Goal: Check status: Check status

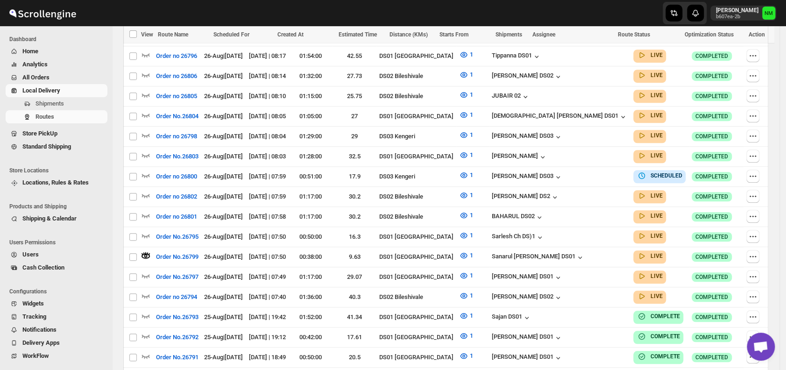
scroll to position [1, 0]
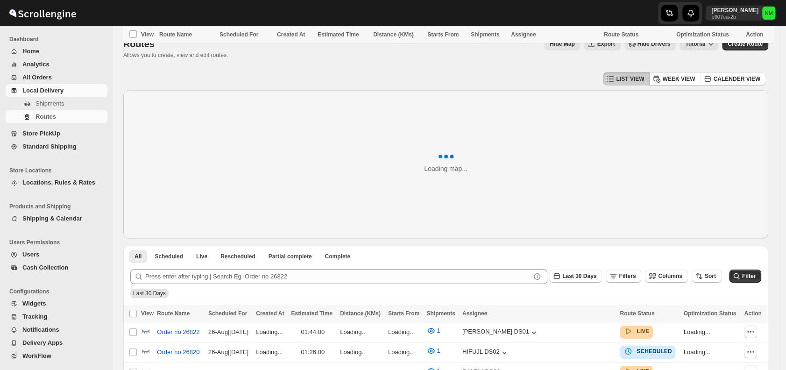
scroll to position [404, 0]
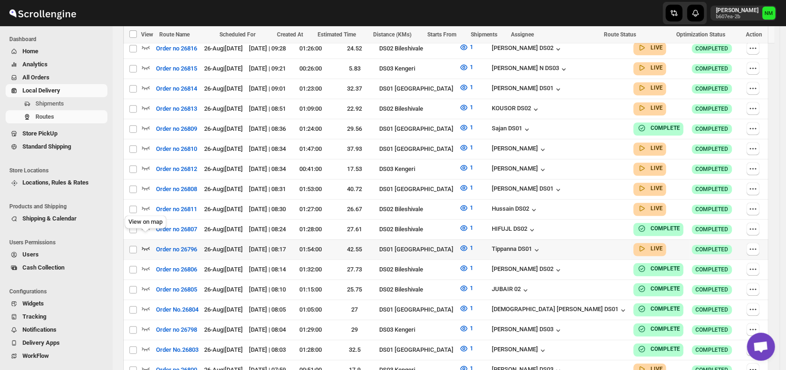
click at [146, 243] on icon "button" at bounding box center [145, 247] width 9 height 9
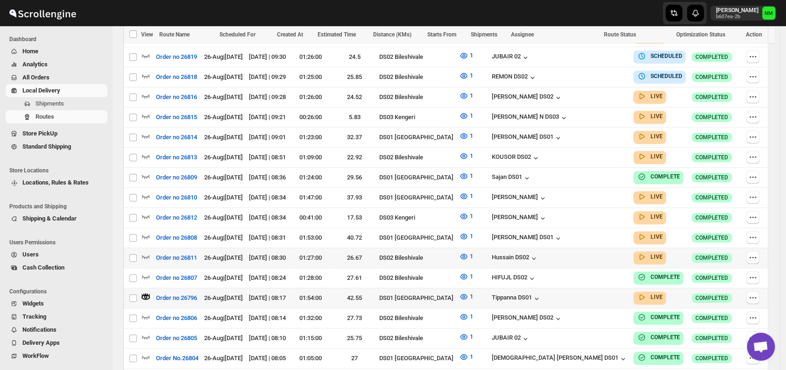
scroll to position [366, 0]
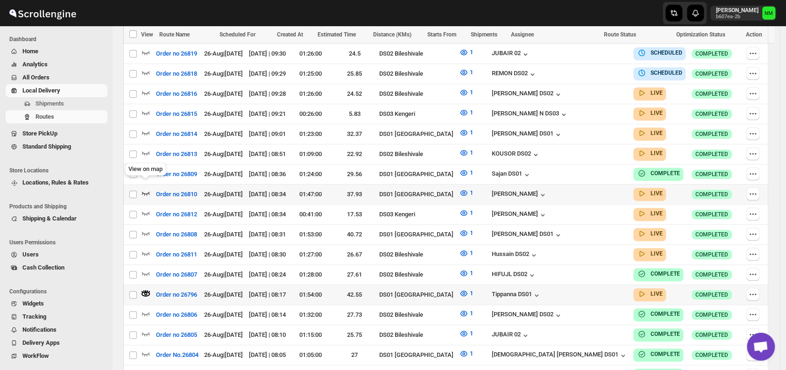
click at [146, 188] on icon "button" at bounding box center [145, 192] width 9 height 9
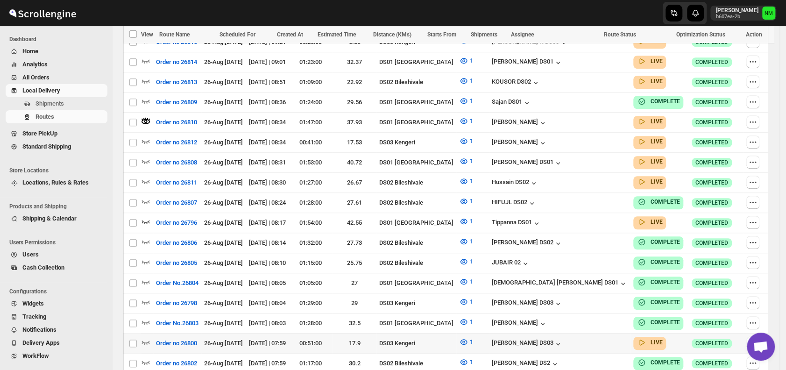
scroll to position [518, 0]
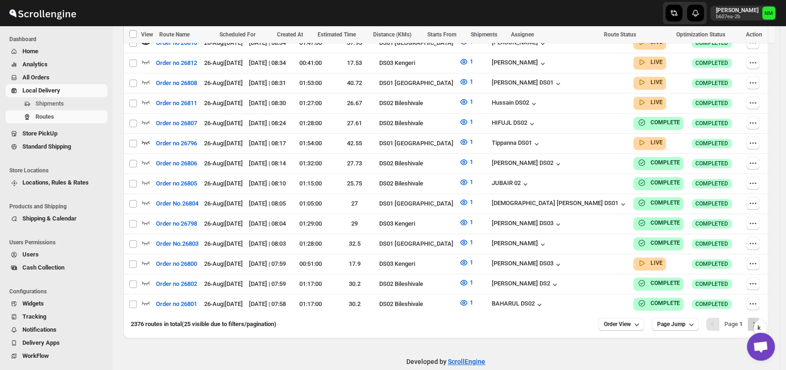
click at [761, 318] on button "Next" at bounding box center [754, 324] width 13 height 13
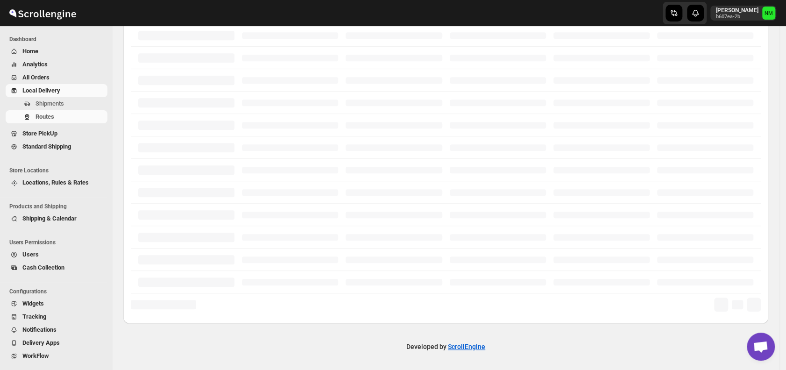
scroll to position [225, 0]
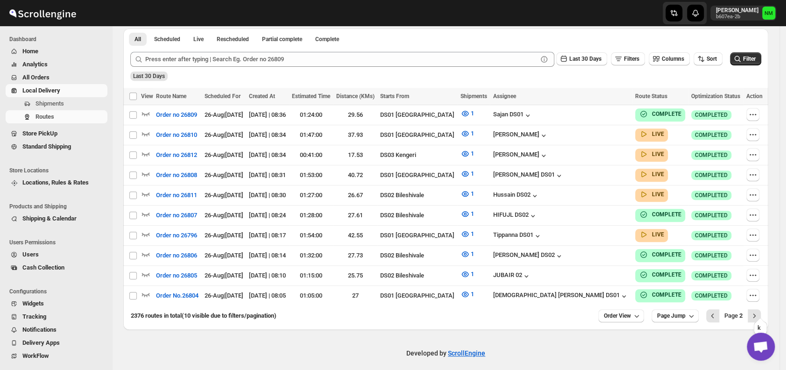
click at [761, 309] on button "Next" at bounding box center [754, 315] width 13 height 13
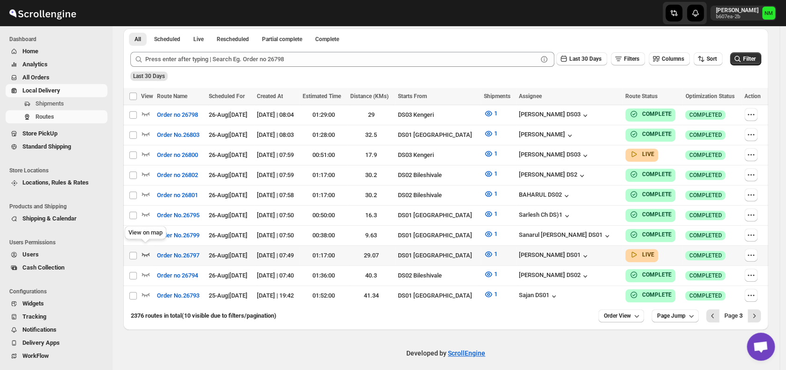
click at [144, 250] on icon "button" at bounding box center [145, 254] width 9 height 9
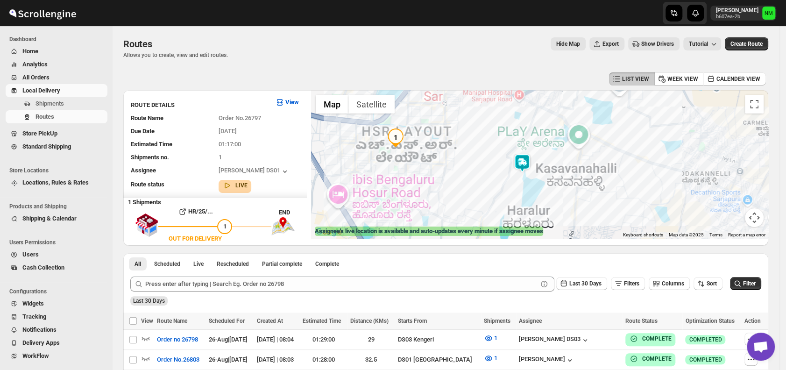
click at [530, 158] on img at bounding box center [522, 163] width 19 height 19
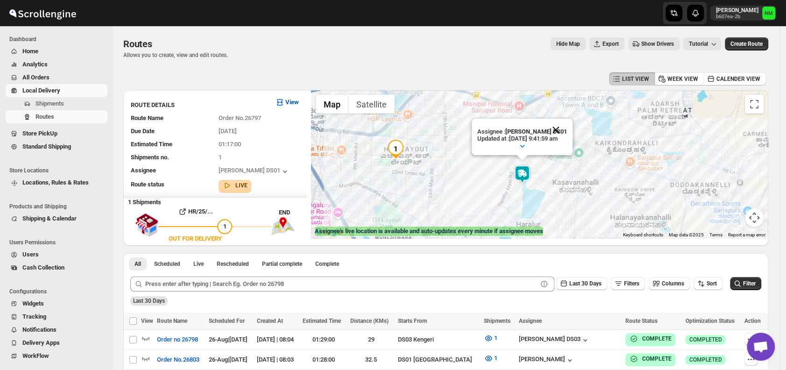
click at [567, 128] on button "Close" at bounding box center [556, 130] width 22 height 22
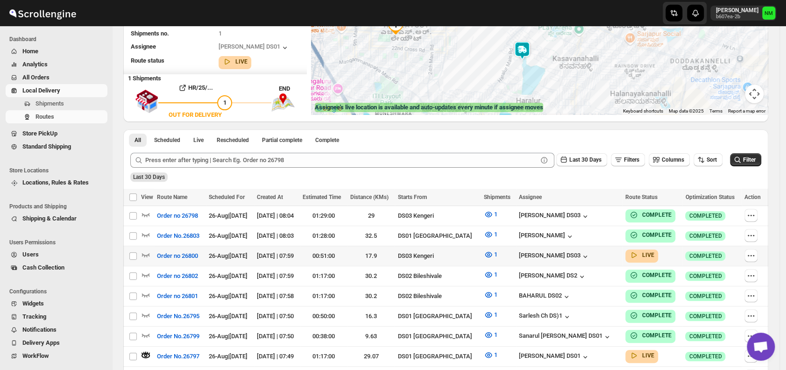
scroll to position [124, 0]
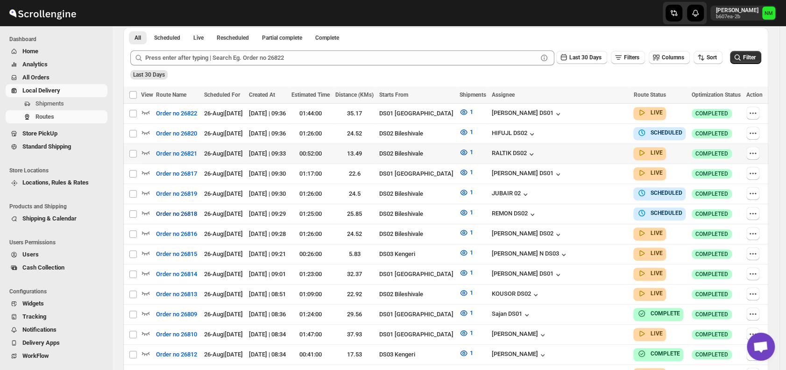
scroll to position [219, 0]
click at [147, 268] on icon "button" at bounding box center [145, 272] width 9 height 9
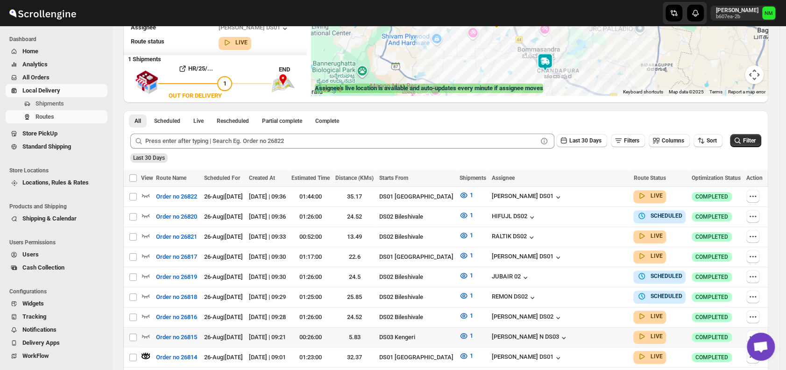
scroll to position [209, 0]
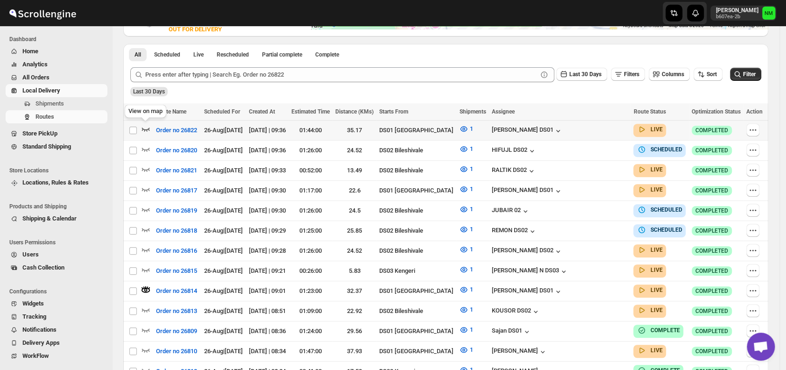
click at [145, 129] on icon "button" at bounding box center [145, 128] width 9 height 9
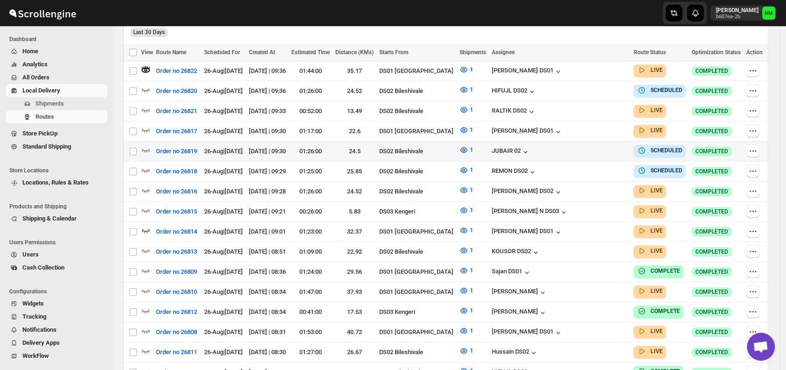
scroll to position [275, 0]
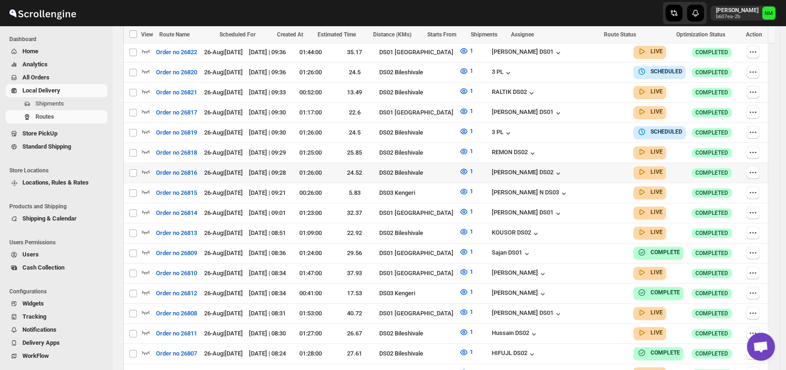
scroll to position [262, 0]
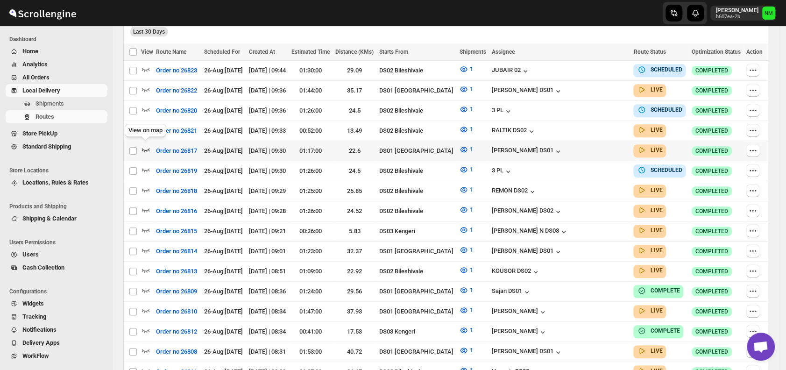
click at [145, 146] on icon "button" at bounding box center [145, 149] width 9 height 9
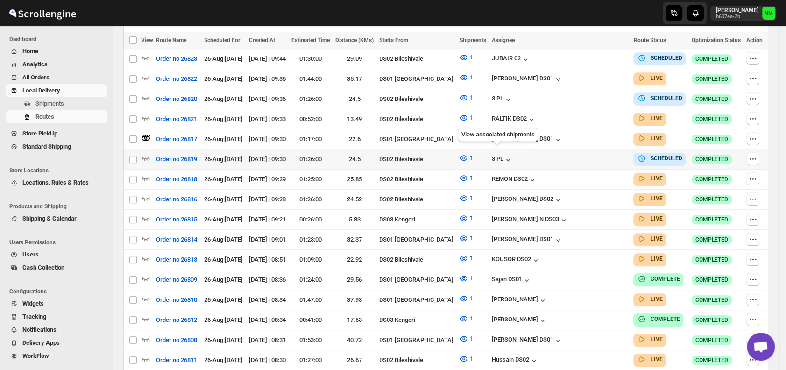
scroll to position [284, 0]
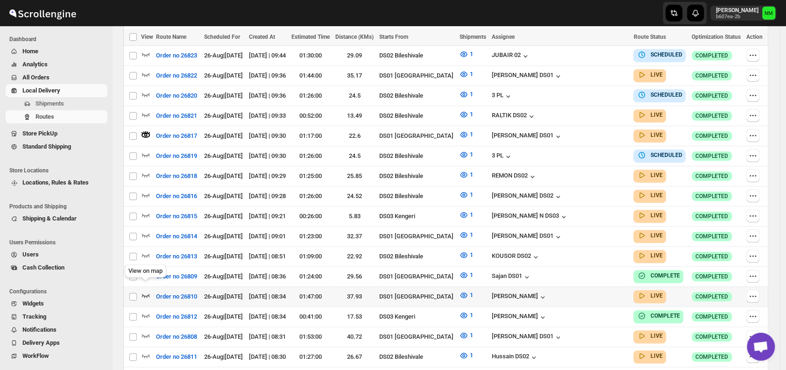
click at [146, 291] on icon "button" at bounding box center [145, 295] width 9 height 9
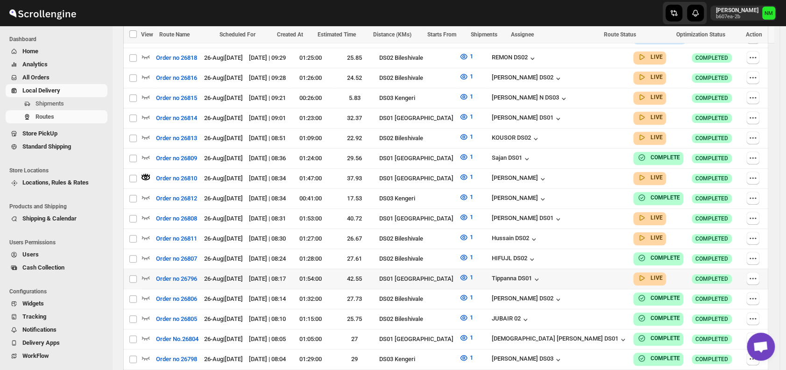
scroll to position [403, 0]
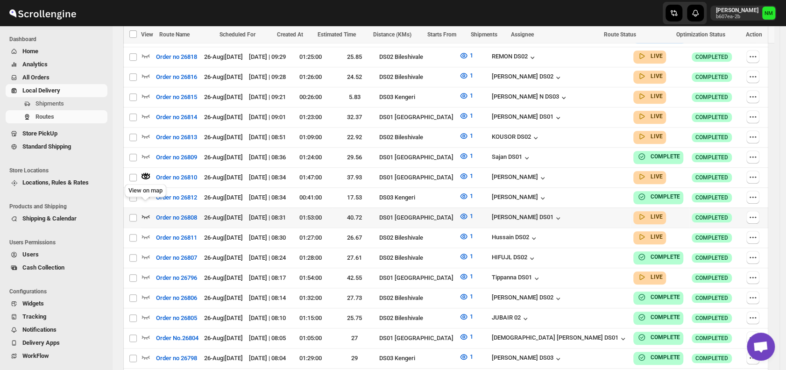
click at [148, 215] on icon "button" at bounding box center [146, 217] width 8 height 4
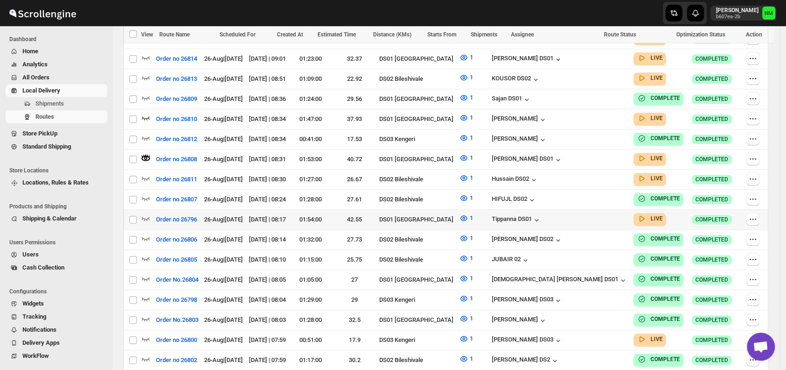
scroll to position [518, 0]
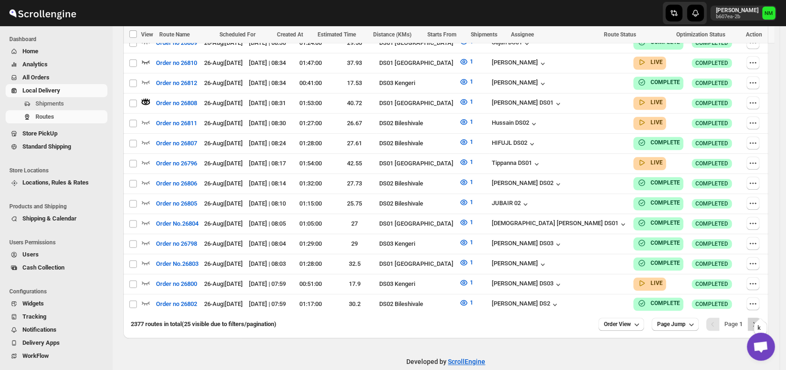
click at [759, 320] on icon "Next" at bounding box center [754, 324] width 9 height 9
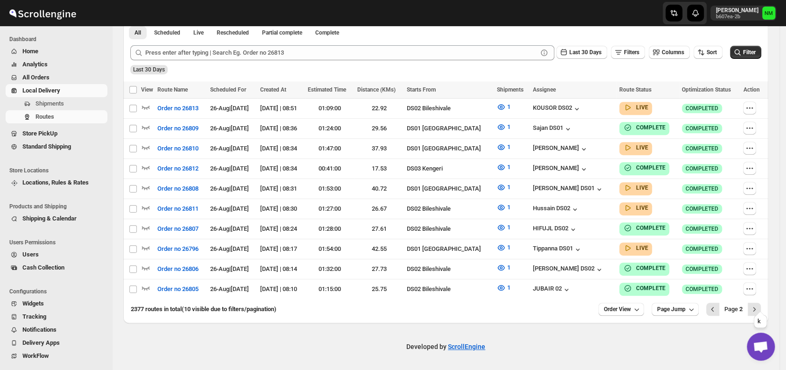
scroll to position [225, 0]
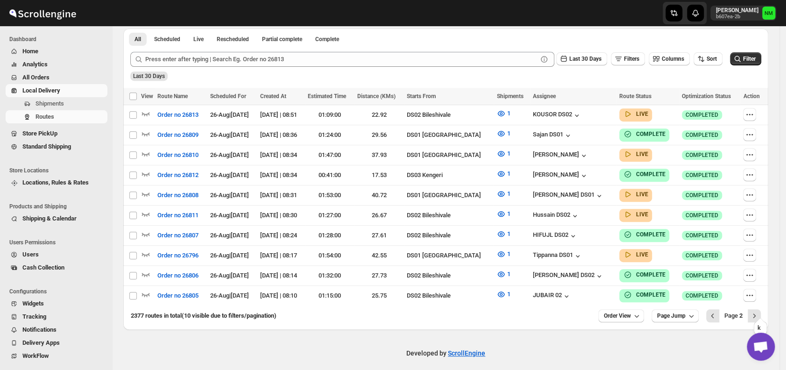
click at [759, 311] on icon "Next" at bounding box center [754, 315] width 9 height 9
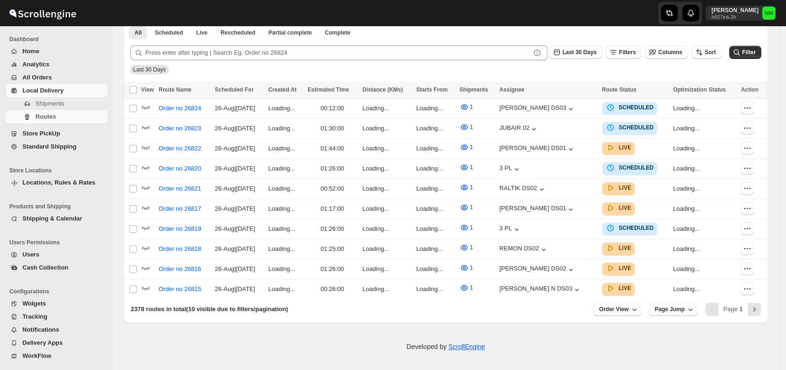
scroll to position [218, 0]
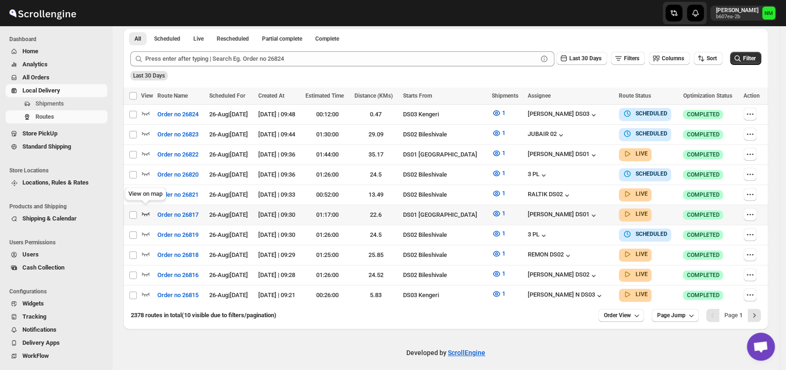
click at [146, 210] on icon "button" at bounding box center [145, 213] width 9 height 9
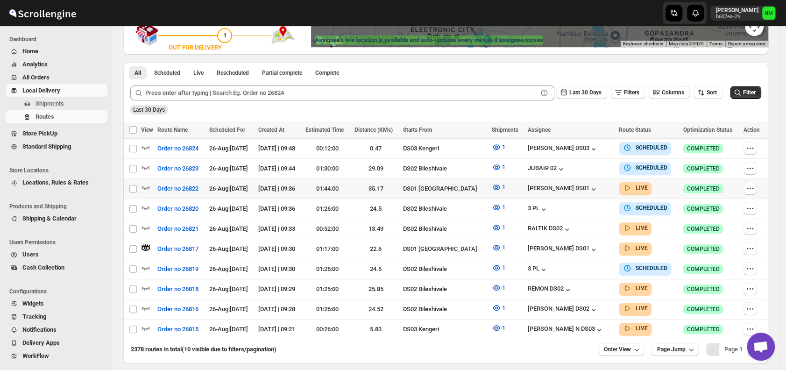
scroll to position [199, 0]
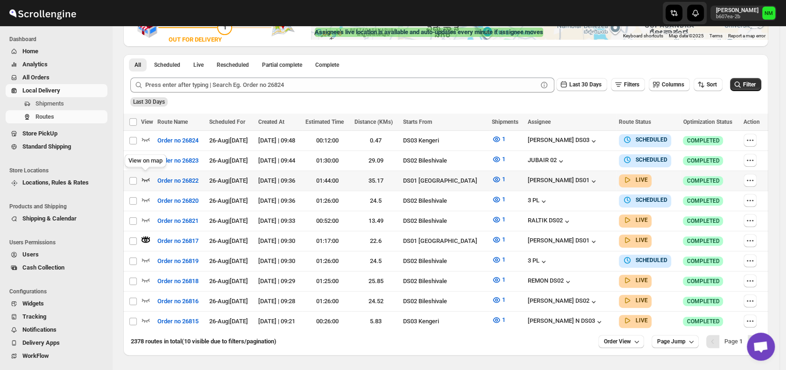
click at [146, 177] on icon "button" at bounding box center [145, 179] width 9 height 9
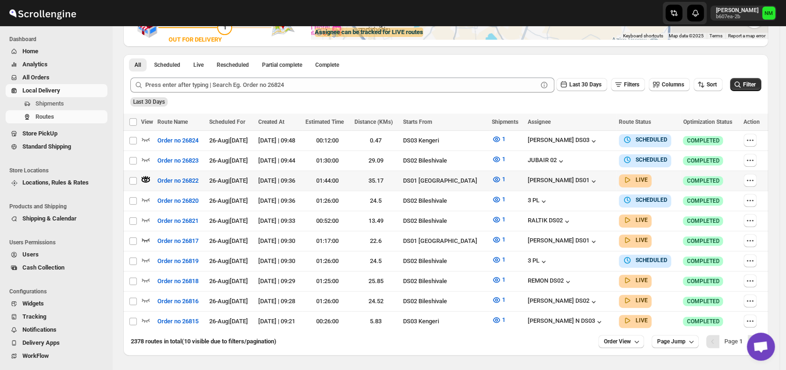
scroll to position [0, 0]
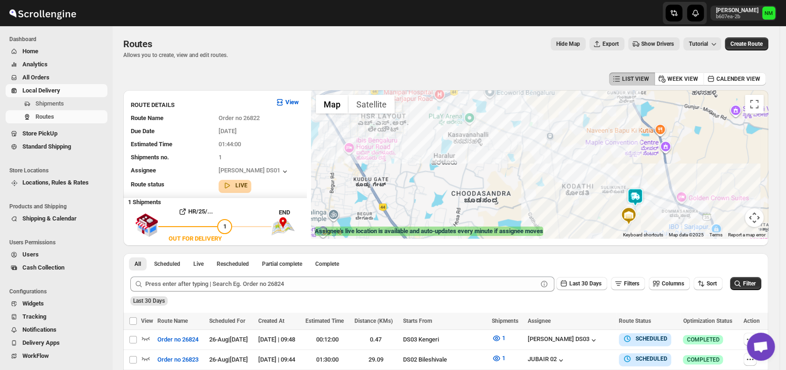
click at [638, 198] on img at bounding box center [635, 197] width 19 height 19
click at [678, 148] on button "Close" at bounding box center [669, 153] width 22 height 22
